Goal: Information Seeking & Learning: Understand process/instructions

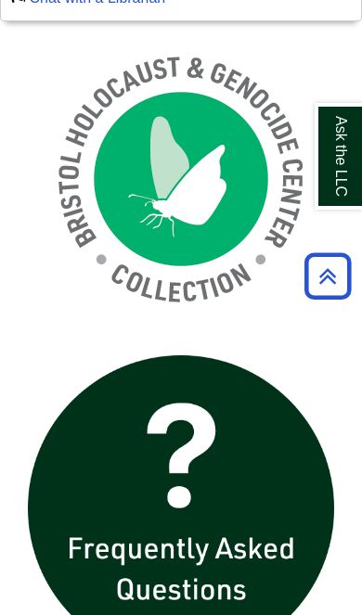
scroll to position [1683, 0]
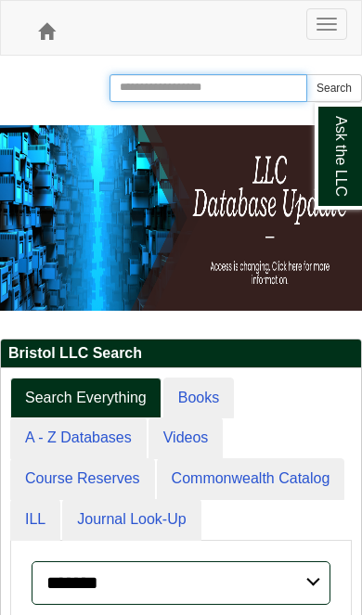
click at [223, 98] on input "Search the Website" at bounding box center [207, 88] width 197 height 28
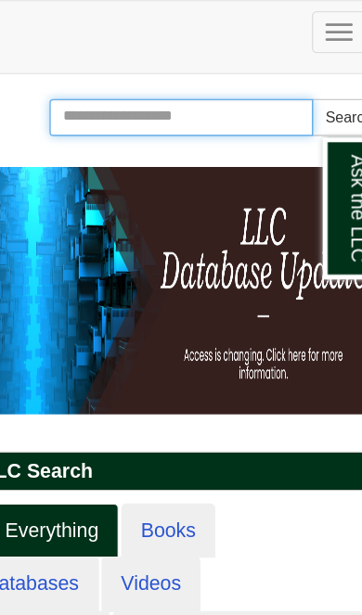
type input "*"
type input "**********"
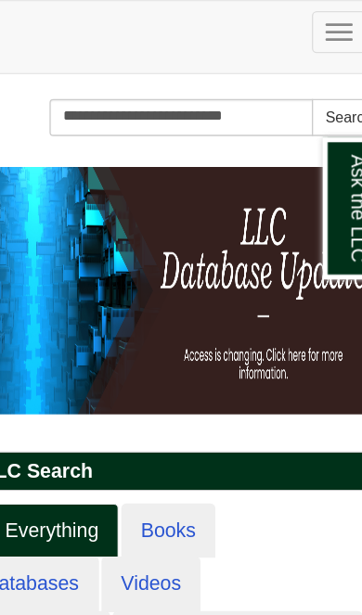
click at [306, 83] on button "Search" at bounding box center [334, 88] width 56 height 28
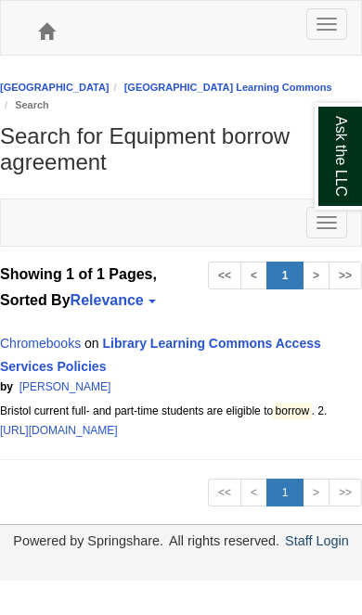
click at [257, 341] on link "Library Learning Commons Access Services Policies" at bounding box center [160, 355] width 321 height 38
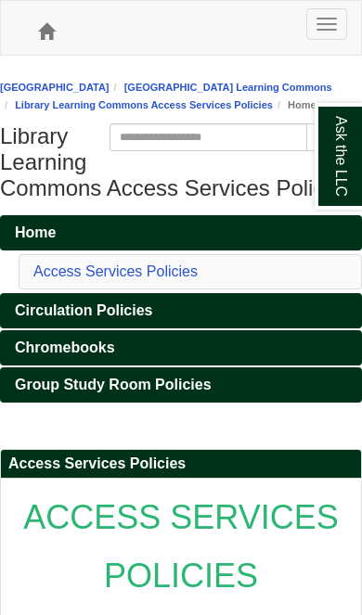
click at [44, 355] on span "Chromebooks" at bounding box center [65, 347] width 100 height 16
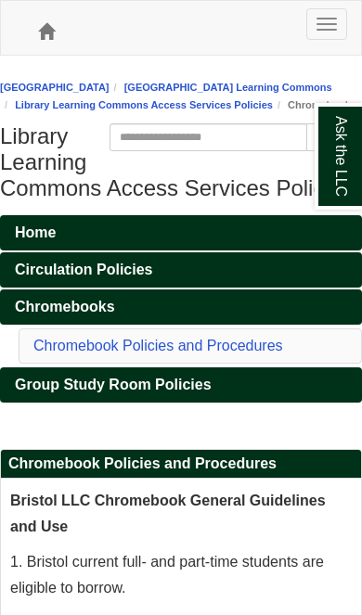
click at [83, 353] on link "Chromebook Policies and Procedures" at bounding box center [157, 345] width 249 height 16
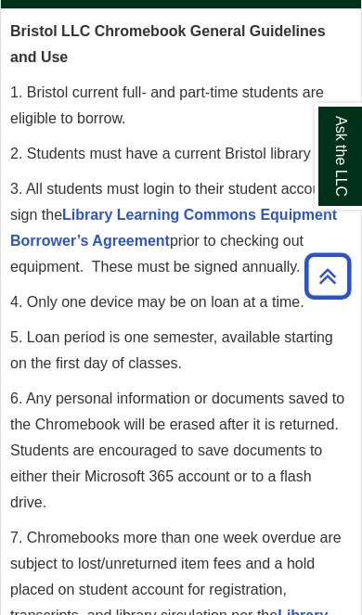
click at [68, 248] on link "Library Learning Commons Equipment Borrower’s Agreement" at bounding box center [173, 228] width 326 height 42
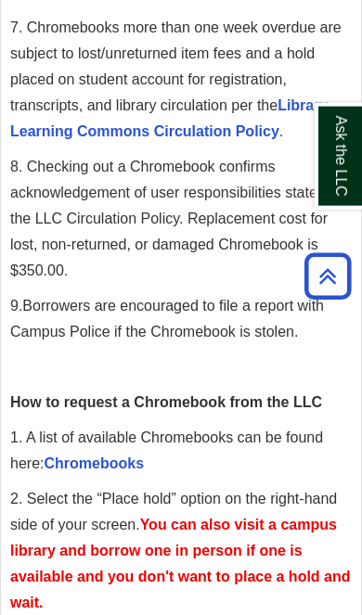
scroll to position [982, 0]
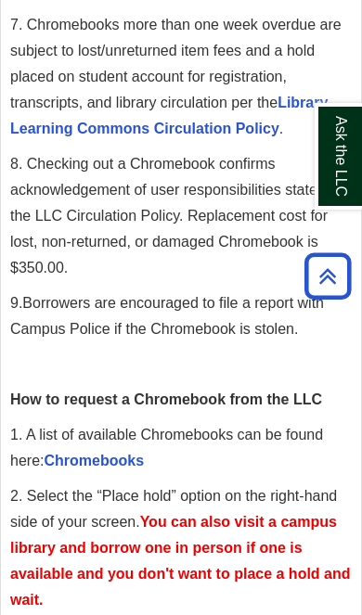
click at [84, 468] on link "Chromebooks" at bounding box center [94, 460] width 100 height 16
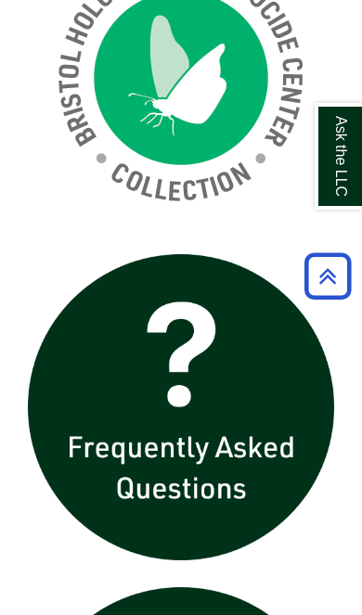
scroll to position [2103, 0]
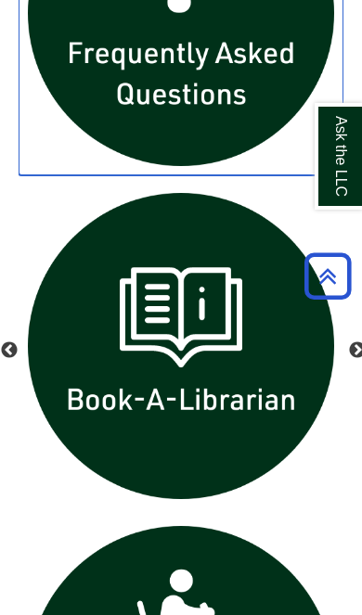
click at [204, 102] on img "slideshow" at bounding box center [181, 13] width 324 height 324
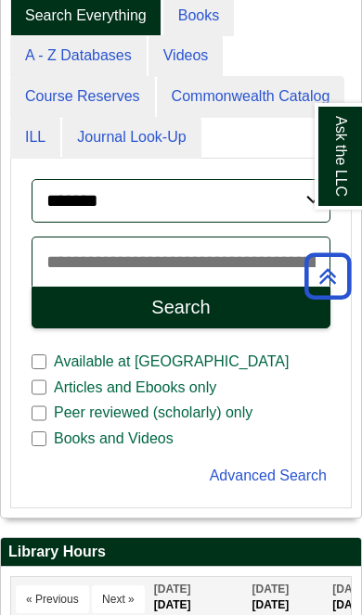
scroll to position [381, 0]
